Goal: Task Accomplishment & Management: Manage account settings

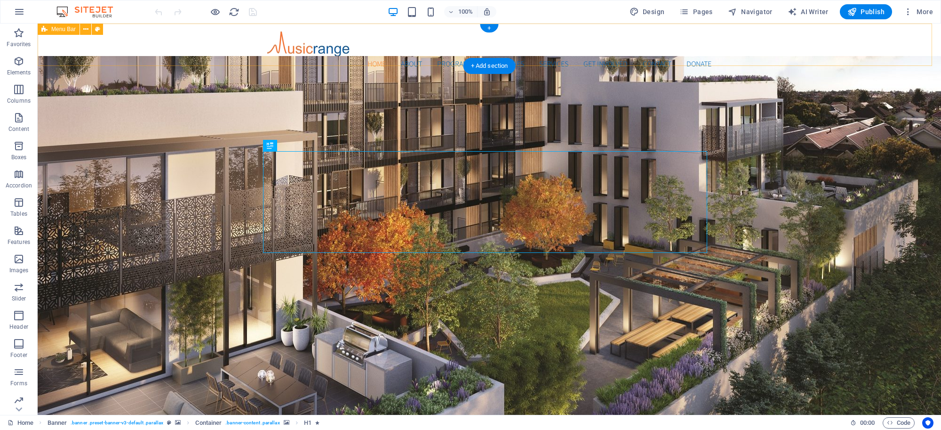
click at [731, 38] on div "Home About Programme Facilities Services Get Involved Contact Donate Menu" at bounding box center [489, 51] width 903 height 54
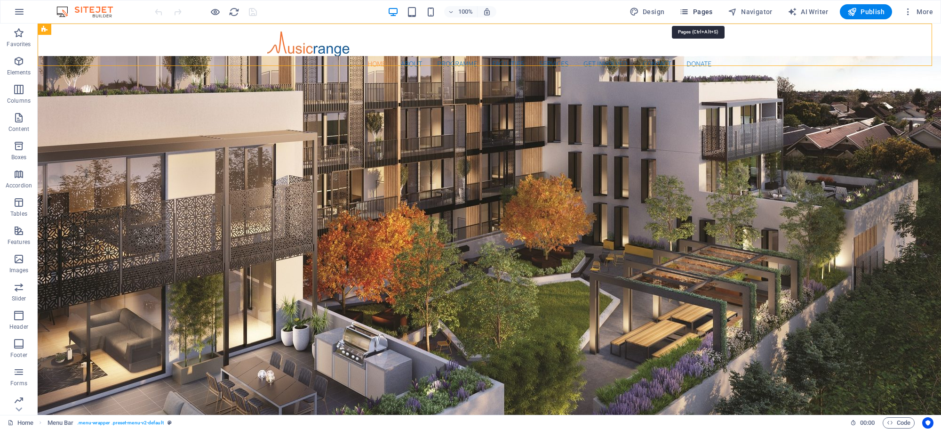
click at [709, 6] on button "Pages" at bounding box center [696, 11] width 40 height 15
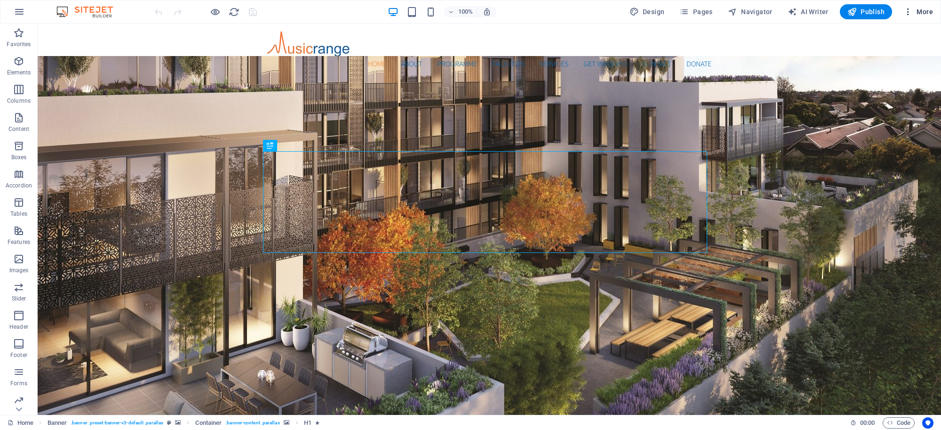
click at [913, 12] on span "More" at bounding box center [918, 11] width 30 height 9
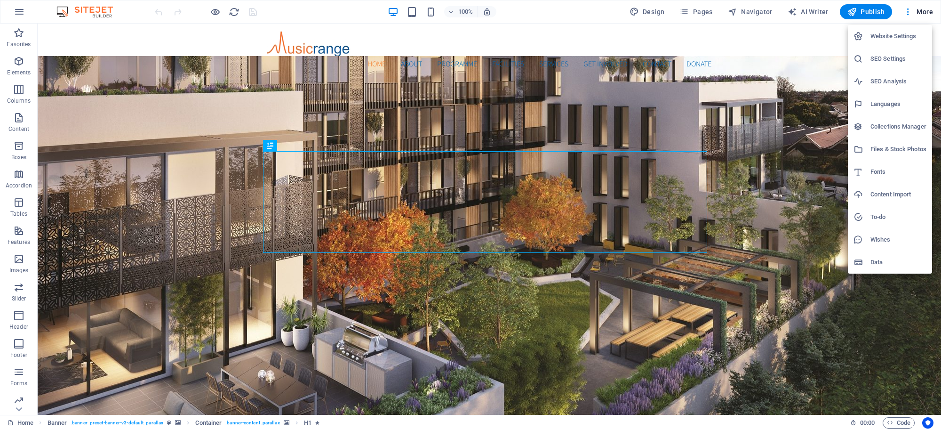
click at [892, 33] on h6 "Website Settings" at bounding box center [898, 36] width 56 height 11
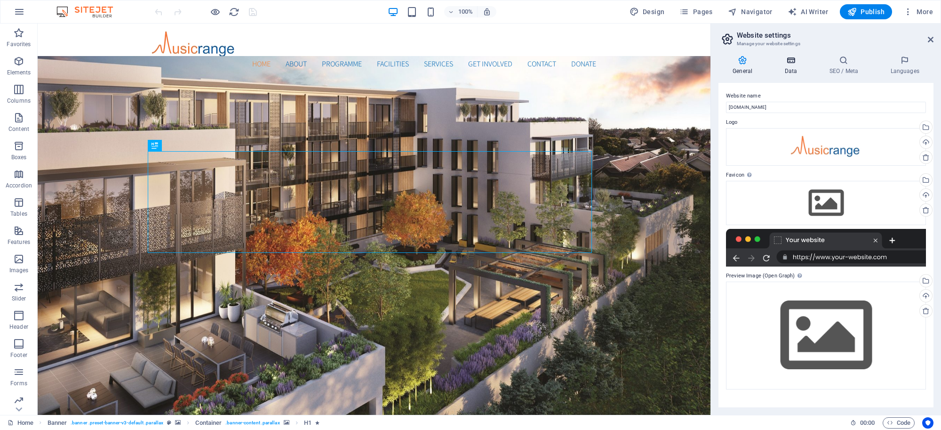
click at [790, 65] on h4 "Data" at bounding box center [792, 66] width 45 height 20
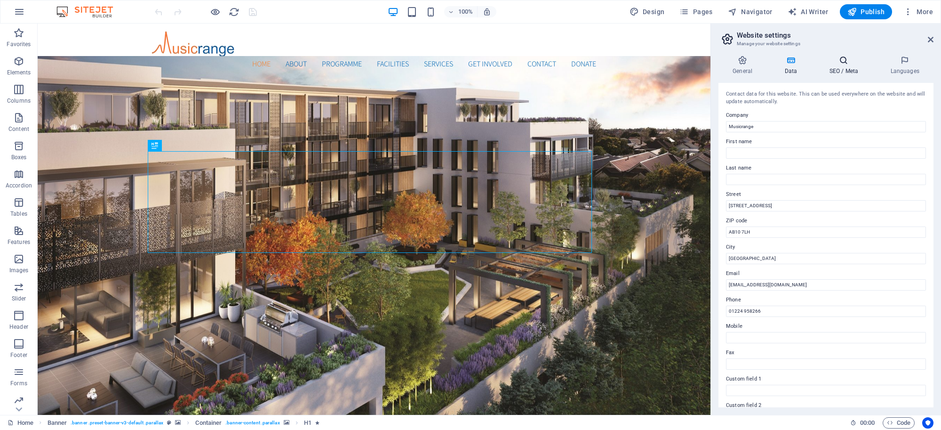
click at [840, 59] on icon at bounding box center [843, 60] width 57 height 9
